Goal: Transaction & Acquisition: Purchase product/service

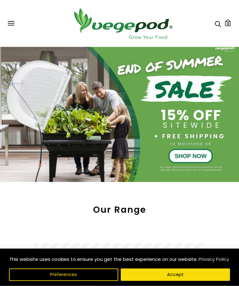
scroll to position [22, 0]
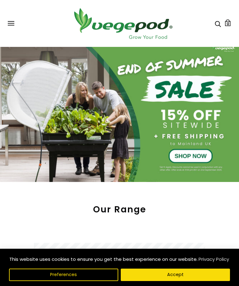
click at [192, 156] on div at bounding box center [119, 110] width 239 height 143
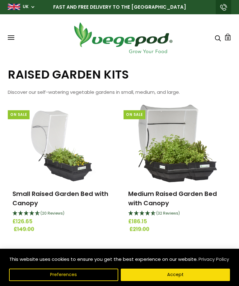
click at [230, 172] on link at bounding box center [177, 144] width 108 height 78
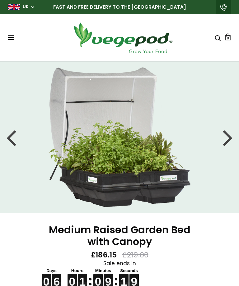
click at [14, 37] on button at bounding box center [11, 37] width 7 height 5
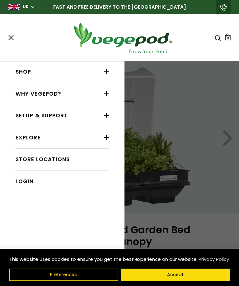
click at [107, 73] on div at bounding box center [106, 72] width 5 height 8
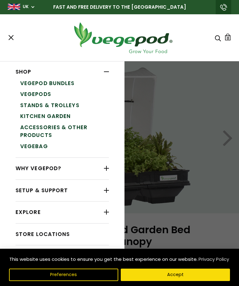
click at [64, 85] on link "Vegepod Bundles" at bounding box center [64, 83] width 89 height 11
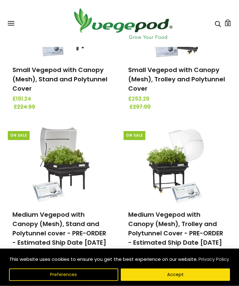
scroll to position [108, 0]
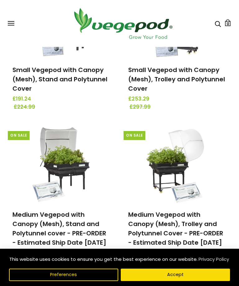
click at [234, 148] on div "Vegepod Bundles On Sale Small Vegepod with Canopy (Mesh), Stand and Polytunnel …" at bounding box center [119, 191] width 239 height 465
click at [237, 188] on div "Vegepod Bundles On Sale Small Vegepod with Canopy (Mesh), Stand and Polytunnel …" at bounding box center [119, 191] width 239 height 465
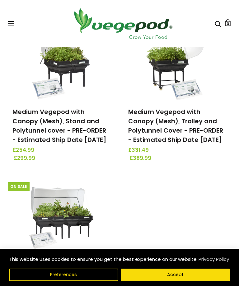
scroll to position [213, 0]
